Goal: Task Accomplishment & Management: Manage account settings

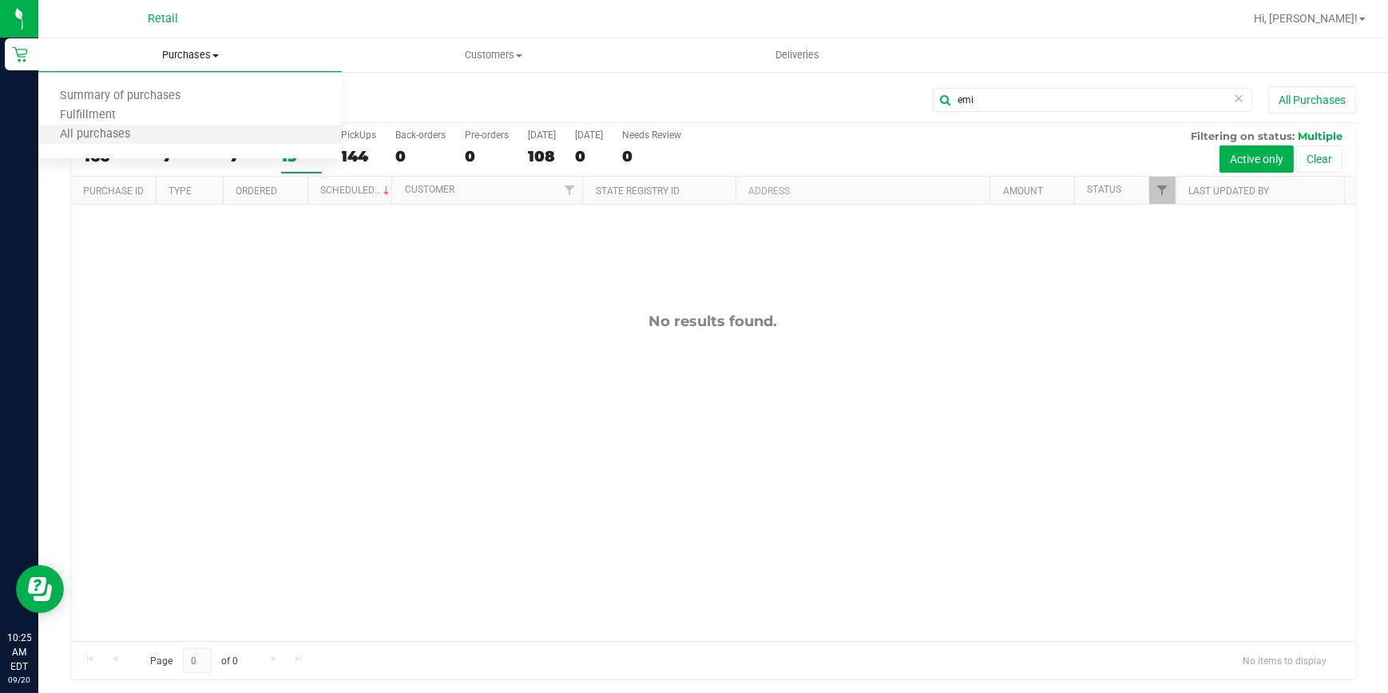
click at [186, 133] on li "All purchases" at bounding box center [190, 134] width 304 height 19
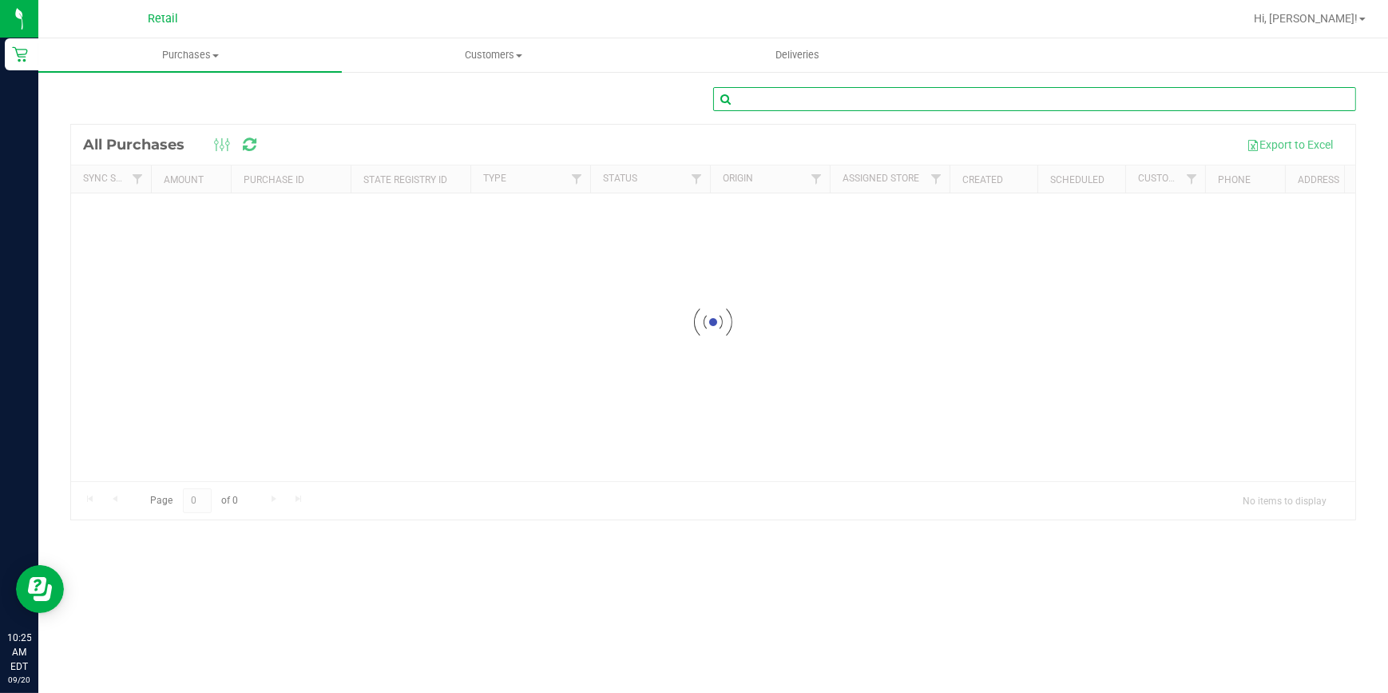
click at [831, 95] on input "text" at bounding box center [1034, 99] width 643 height 24
click at [777, 100] on input "text" at bounding box center [1034, 99] width 643 height 24
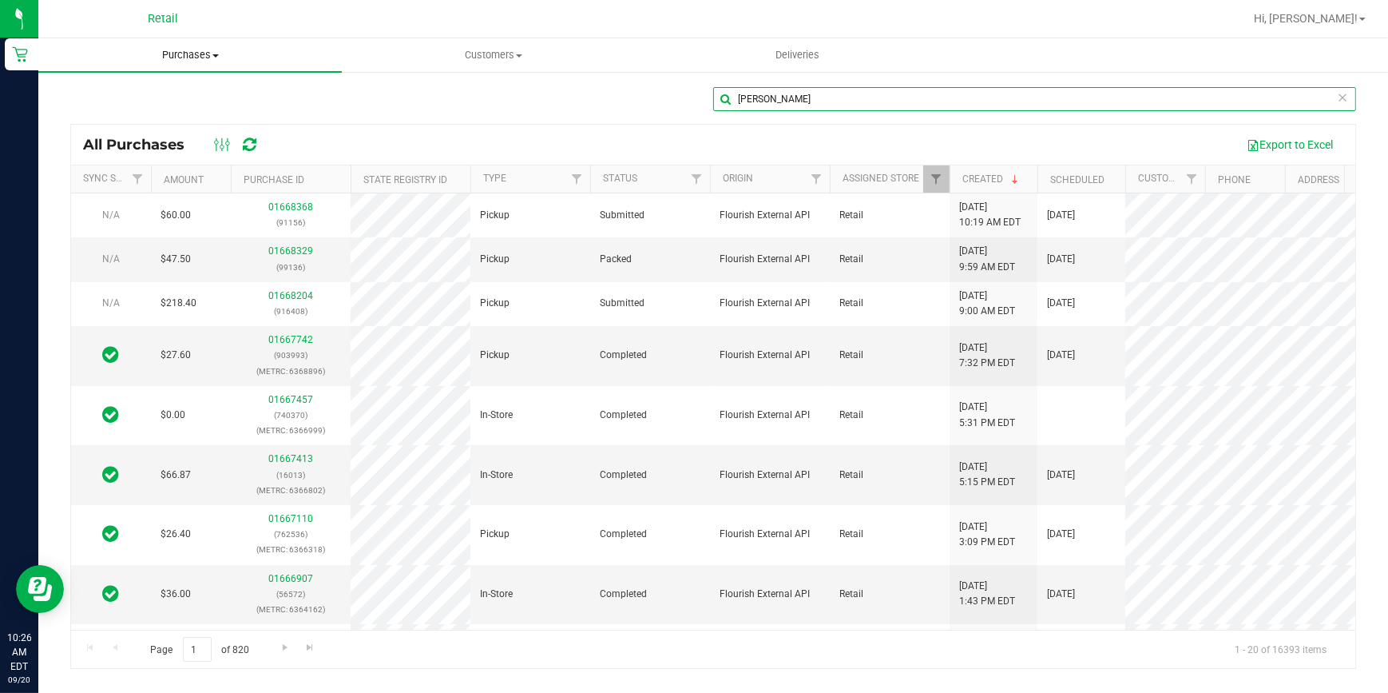
type input "[PERSON_NAME]"
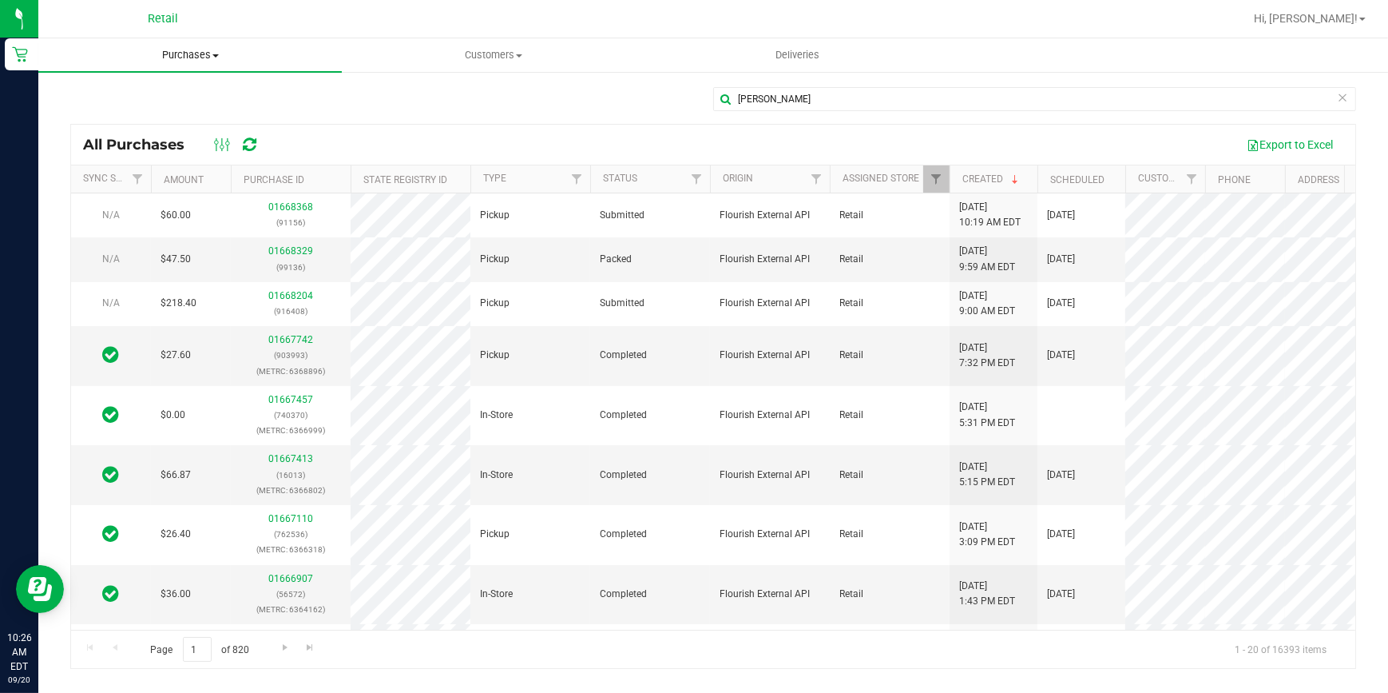
click at [194, 51] on span "Purchases" at bounding box center [190, 55] width 304 height 14
click at [168, 135] on li "All purchases" at bounding box center [190, 134] width 304 height 19
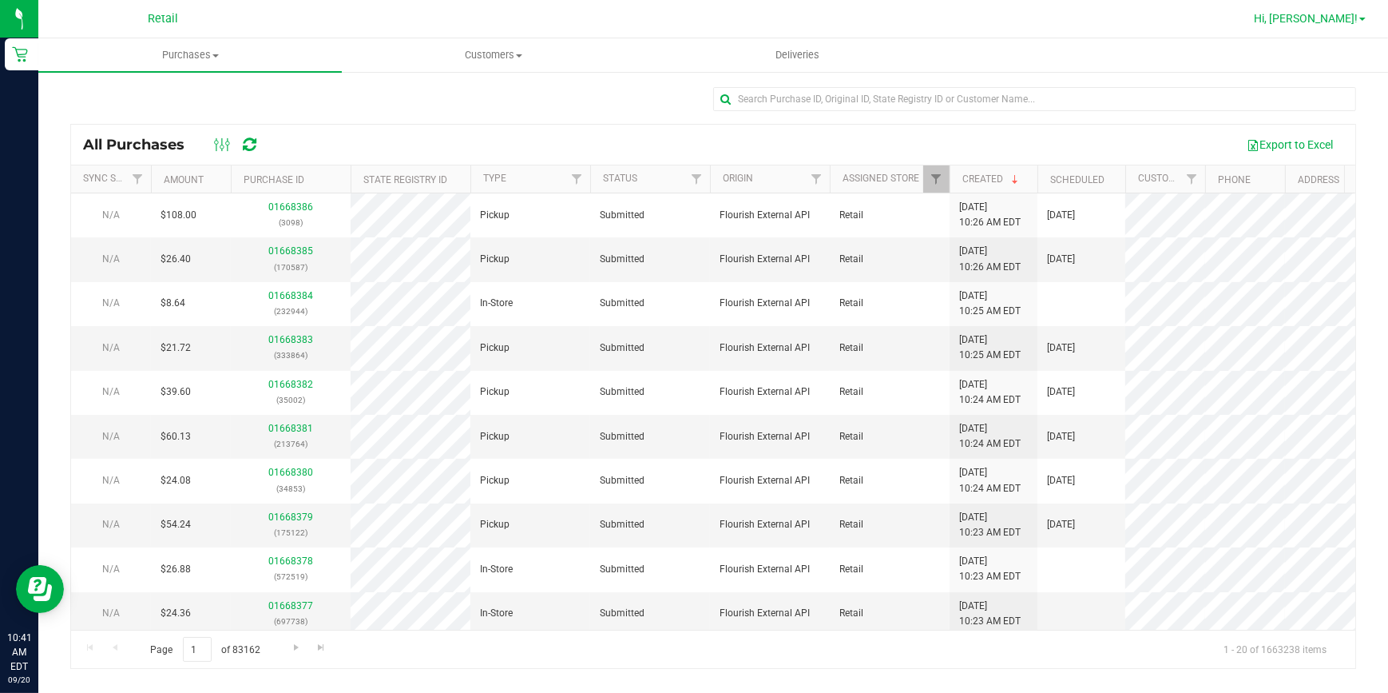
click at [1348, 10] on link "Hi, [PERSON_NAME]!" at bounding box center [1310, 18] width 125 height 17
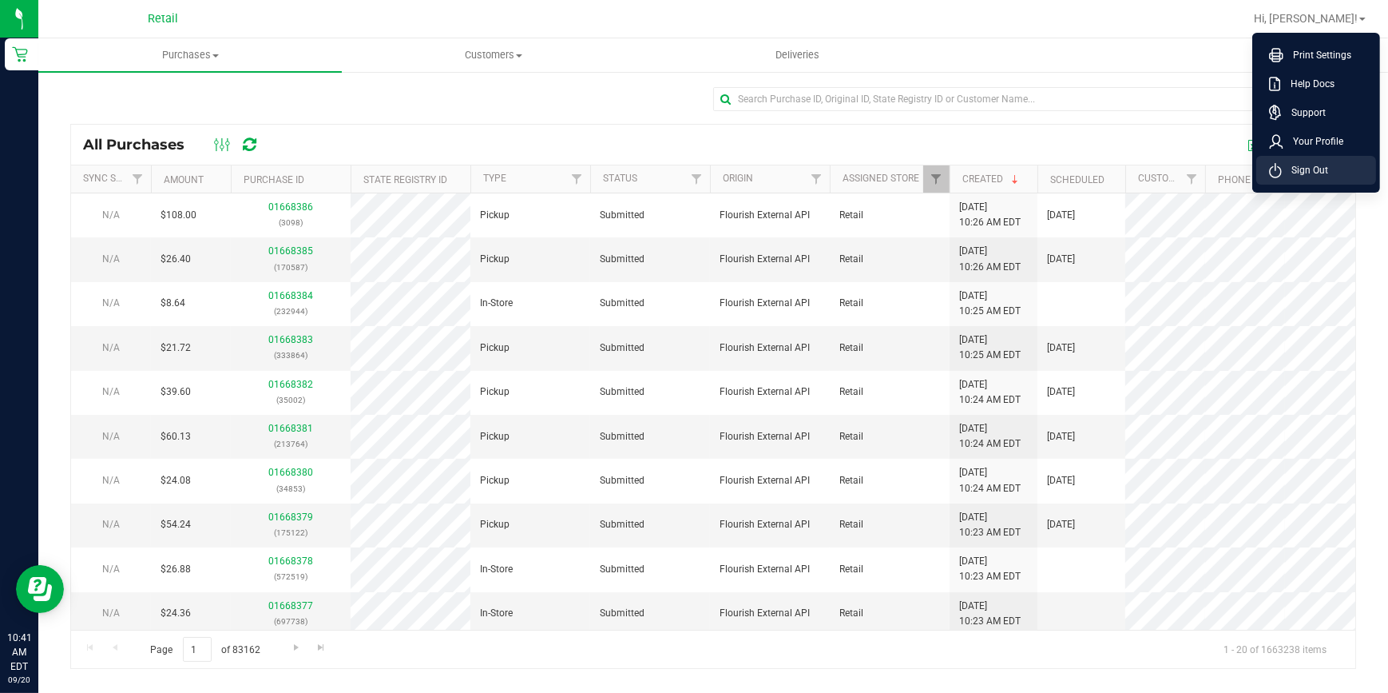
click at [1310, 177] on span "Sign Out" at bounding box center [1305, 170] width 46 height 16
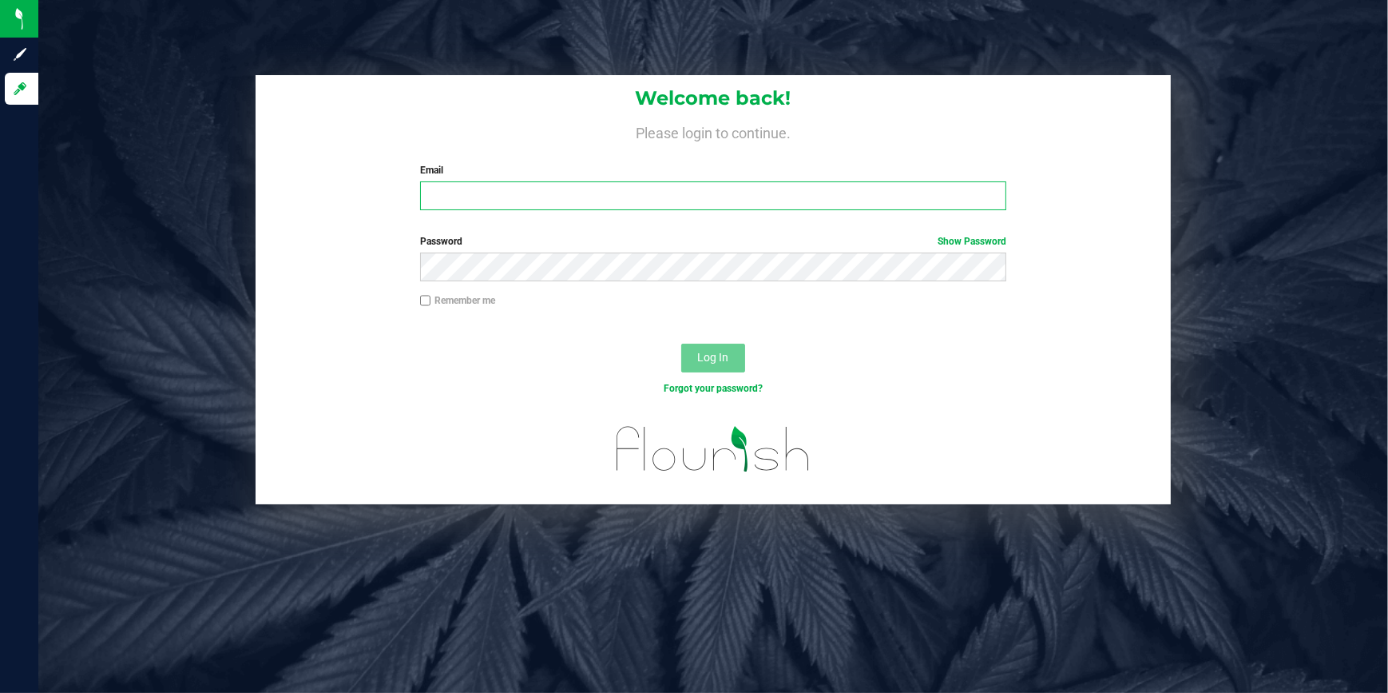
type input "[EMAIL_ADDRESS][DOMAIN_NAME]"
click at [491, 192] on input "[EMAIL_ADDRESS][DOMAIN_NAME]" at bounding box center [713, 195] width 586 height 29
drag, startPoint x: 637, startPoint y: 199, endPoint x: 393, endPoint y: 199, distance: 243.7
click at [393, 199] on div "Welcome back! Please login to continue. Email [EMAIL_ADDRESS][DOMAIN_NAME] Requ…" at bounding box center [714, 149] width 916 height 148
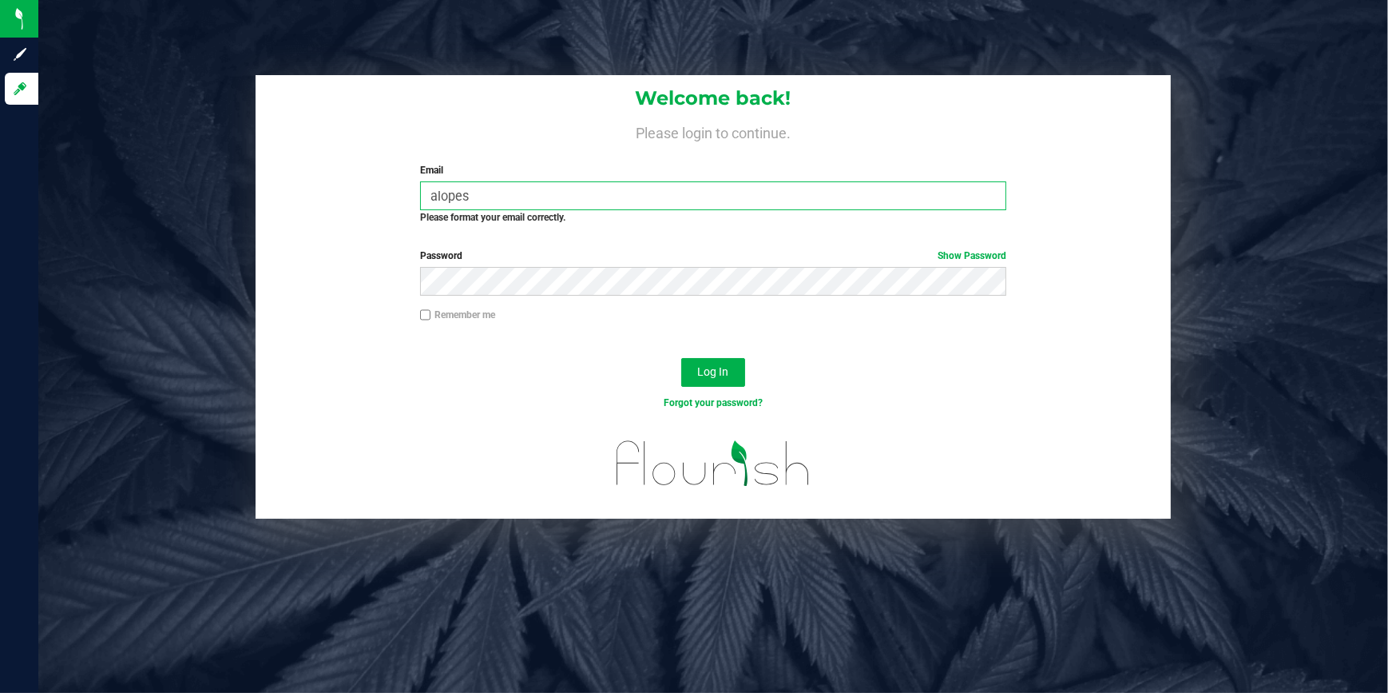
type input "[EMAIL_ADDRESS][DOMAIN_NAME]"
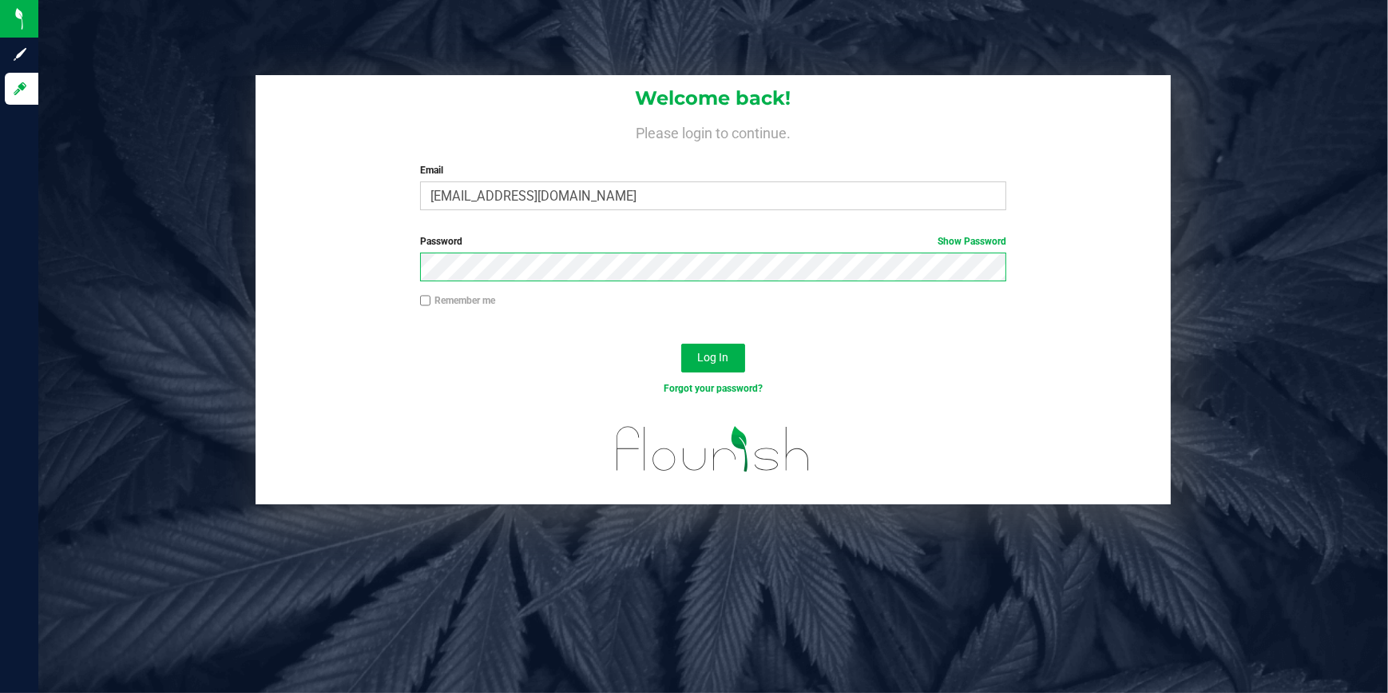
click at [415, 284] on div "Password Show Password" at bounding box center [714, 263] width 916 height 59
click at [681, 344] on button "Log In" at bounding box center [713, 358] width 64 height 29
